Goal: Complete application form

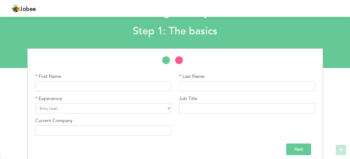
scroll to position [29, 0]
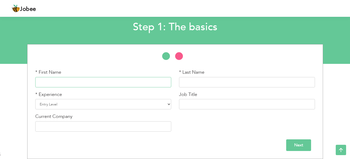
click at [138, 81] on input "text" at bounding box center [103, 82] width 136 height 10
type input "Talha"
click at [188, 81] on input "text" at bounding box center [247, 82] width 136 height 10
type input "A"
type input "Sagheer"
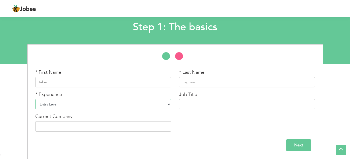
click option "Entry Level" at bounding box center [0, 0] width 0 height 0
click at [208, 106] on input "text" at bounding box center [247, 104] width 136 height 10
click at [207, 104] on input "Aircraft Maintainnce" at bounding box center [247, 104] width 136 height 10
click at [207, 104] on input "Aircraft Maintennce" at bounding box center [247, 104] width 136 height 10
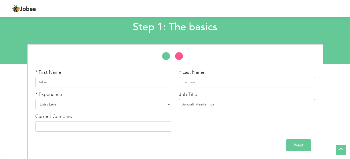
click at [217, 106] on input "Aircraft Maintennce" at bounding box center [247, 104] width 136 height 10
click at [207, 105] on input "Aircraft Maintennce" at bounding box center [247, 104] width 136 height 10
click at [218, 100] on input "Aircraft Maintenance" at bounding box center [247, 104] width 136 height 10
click at [221, 105] on input "Aircraft Maintenance" at bounding box center [247, 104] width 136 height 10
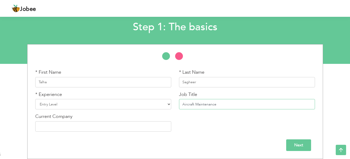
click at [221, 105] on input "Aircraft Maintenance" at bounding box center [247, 104] width 136 height 10
type input "Aircraft Maintenance Trainee"
click at [100, 128] on input "text" at bounding box center [103, 127] width 136 height 10
type input "Pakistan International Airlinr"
click at [290, 143] on input "Next" at bounding box center [298, 146] width 25 height 12
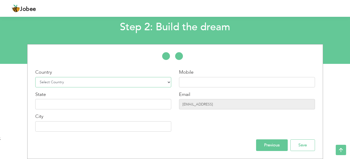
select select "166"
click option "[GEOGRAPHIC_DATA]" at bounding box center [0, 0] width 0 height 0
click at [191, 83] on input "text" at bounding box center [247, 82] width 136 height 10
type input "03364855980"
click at [136, 101] on input "text" at bounding box center [103, 104] width 136 height 10
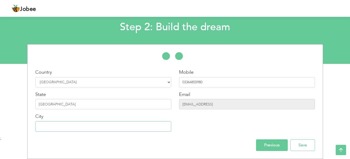
click at [114, 129] on input "text" at bounding box center [103, 127] width 136 height 10
click at [40, 104] on input "[GEOGRAPHIC_DATA]" at bounding box center [103, 104] width 136 height 10
type input "[GEOGRAPHIC_DATA]"
click at [55, 126] on input "text" at bounding box center [103, 127] width 136 height 10
type input "[GEOGRAPHIC_DATA]"
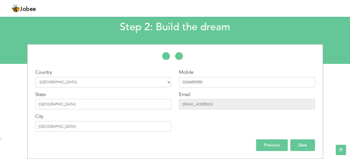
click at [296, 145] on input "Save" at bounding box center [302, 146] width 25 height 12
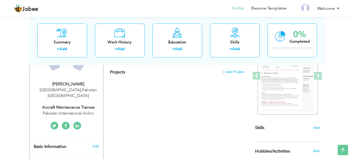
scroll to position [74, 0]
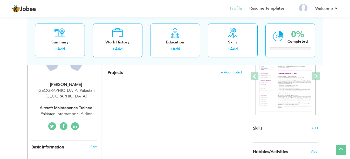
click at [89, 111] on div "Pakistan International Airlinr" at bounding box center [65, 114] width 69 height 6
type input "Talha"
type input "Sagheer"
type input "03364855980"
select select "number:166"
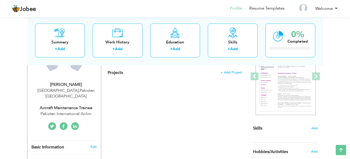
type input "[GEOGRAPHIC_DATA]"
select select "number:1"
type input "Pakistan International Airlinr"
type input "Aircraft Maintenance Trainee"
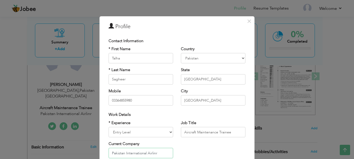
click at [156, 154] on input "Pakistan International Airlinr" at bounding box center [141, 153] width 65 height 10
type input "Pakistan International Airline"
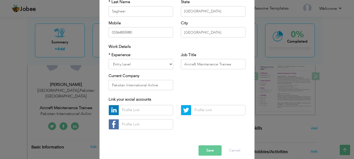
scroll to position [74, 0]
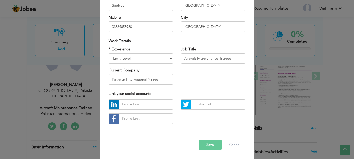
click at [208, 142] on button "Save" at bounding box center [210, 145] width 23 height 10
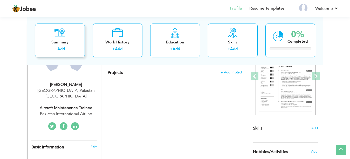
click at [62, 42] on div "Summary" at bounding box center [59, 41] width 41 height 5
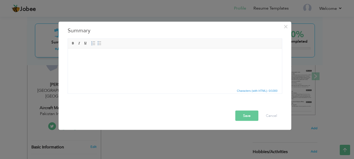
scroll to position [0, 0]
click at [106, 58] on body at bounding box center [175, 56] width 204 height 5
click at [155, 4] on div "× Summary Rich Text Editor, summaryEditor Editor toolbars Basic Styles Bold Ita…" at bounding box center [177, 79] width 354 height 159
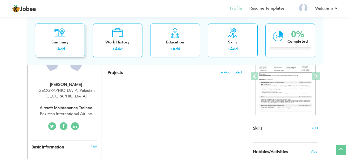
click at [73, 36] on div "Summary + Add" at bounding box center [60, 40] width 50 height 34
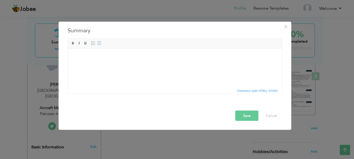
click at [96, 71] on html at bounding box center [175, 67] width 214 height 39
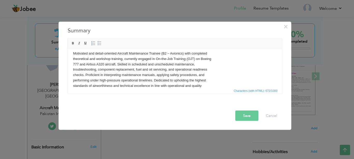
scroll to position [9, 0]
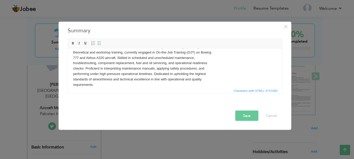
drag, startPoint x: 278, startPoint y: 79, endPoint x: 338, endPoint y: 140, distance: 85.4
drag, startPoint x: 350, startPoint y: 107, endPoint x: 268, endPoint y: 55, distance: 96.7
click at [238, 73] on body "Motivated and detail-oriented Aircraft Maintenance Trainee (B2 – Avionics) with…" at bounding box center [175, 66] width 204 height 43
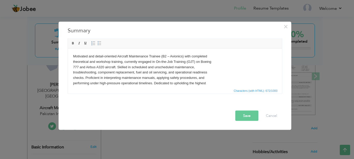
drag, startPoint x: 279, startPoint y: 72, endPoint x: 343, endPoint y: 87, distance: 65.8
